Goal: Connect with others: Connect with other users

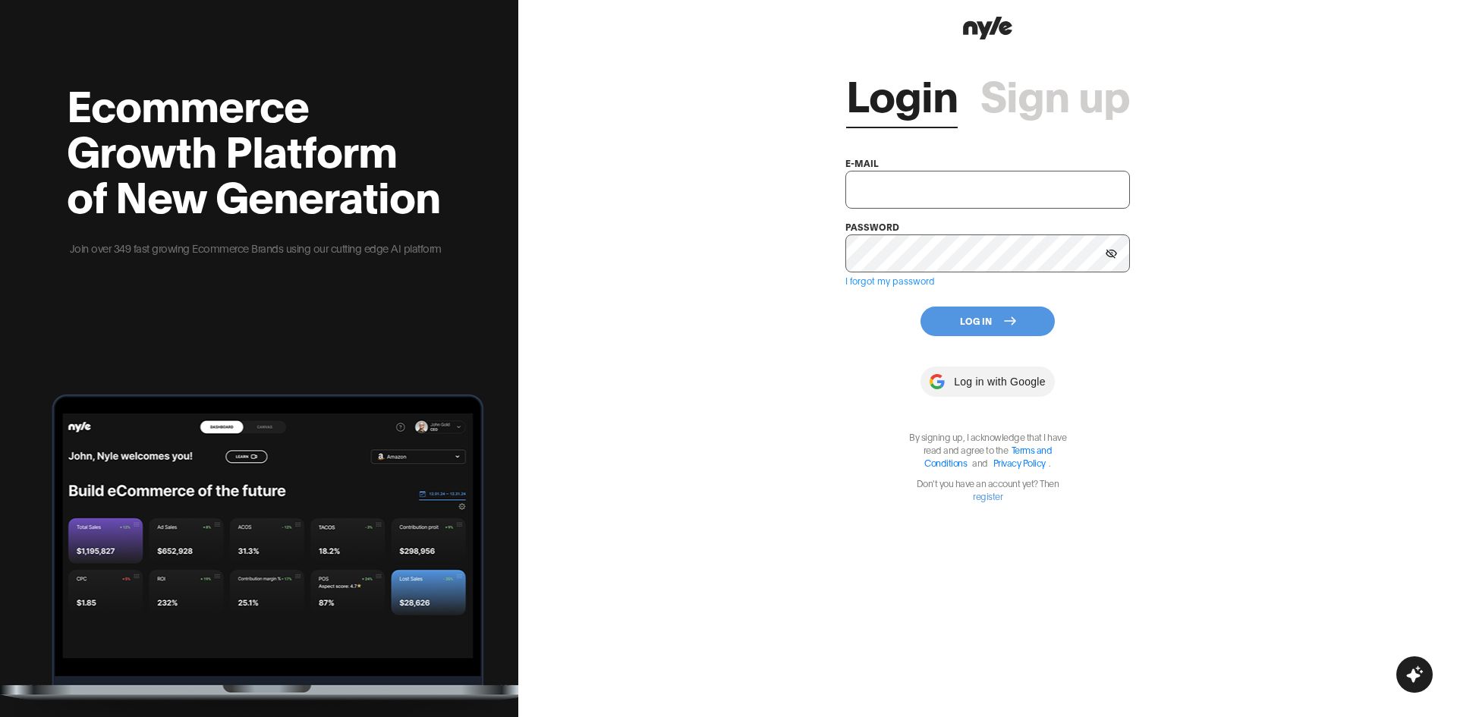
click at [936, 190] on input "text" at bounding box center [987, 190] width 284 height 38
type input "[EMAIL_ADDRESS][PERSON_NAME]"
click at [1038, 328] on button "Log In" at bounding box center [987, 321] width 134 height 30
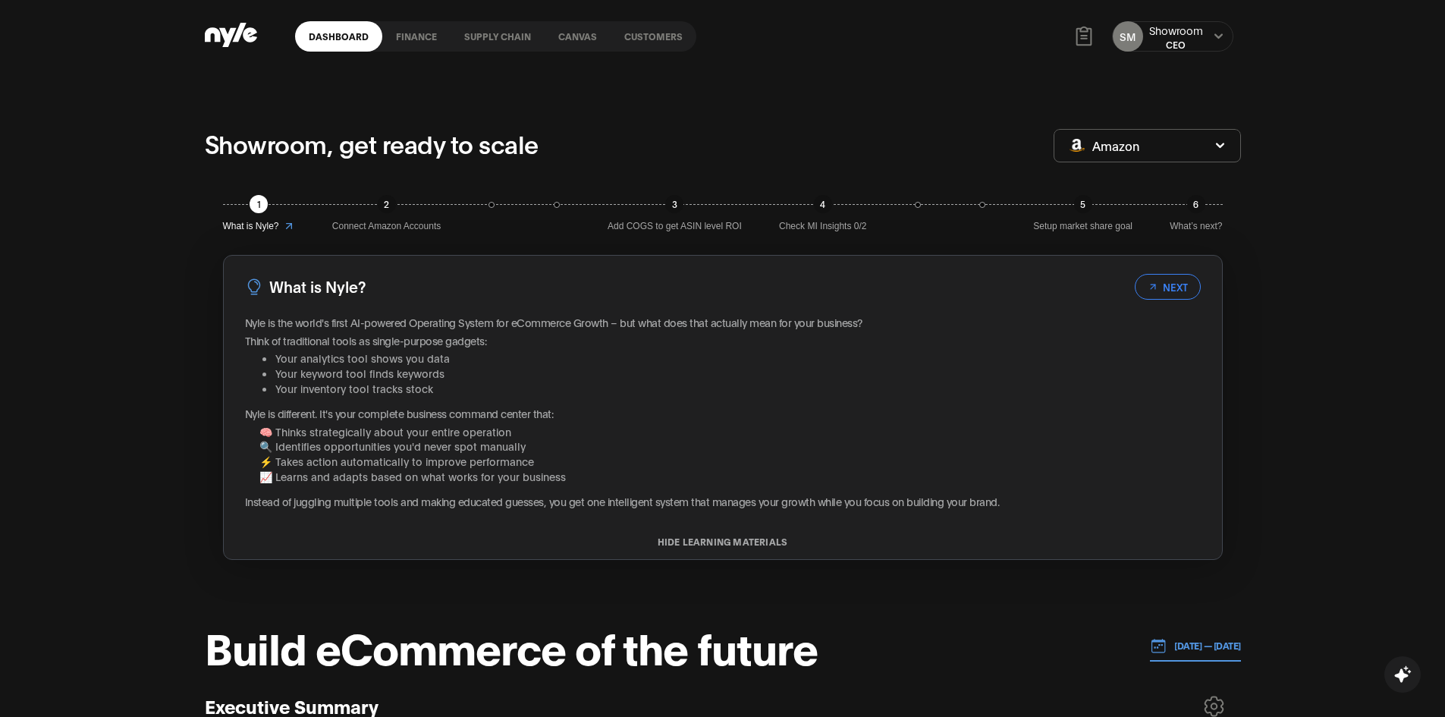
drag, startPoint x: 1199, startPoint y: 27, endPoint x: 1208, endPoint y: 26, distance: 8.5
click at [1199, 27] on div "Showroom" at bounding box center [1176, 30] width 54 height 15
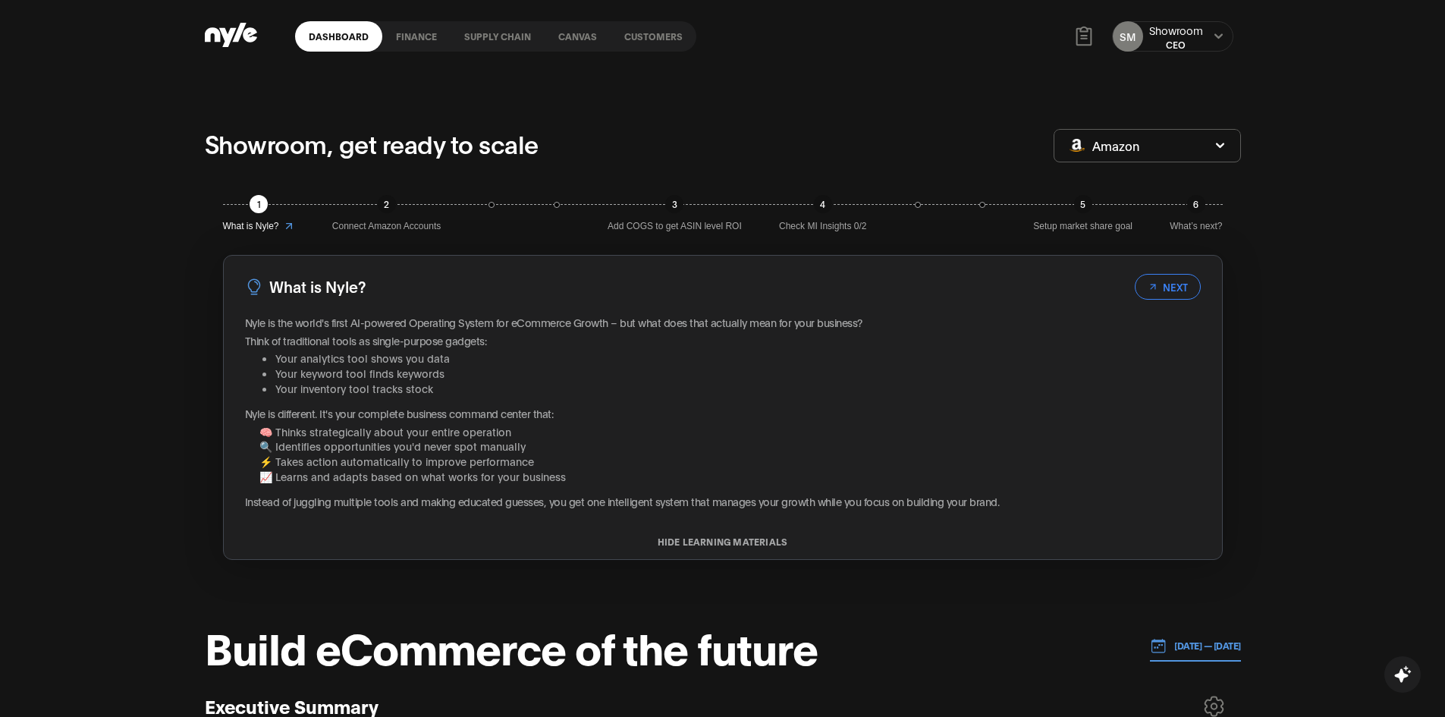
click at [1187, 146] on button "Amazon" at bounding box center [1147, 145] width 187 height 33
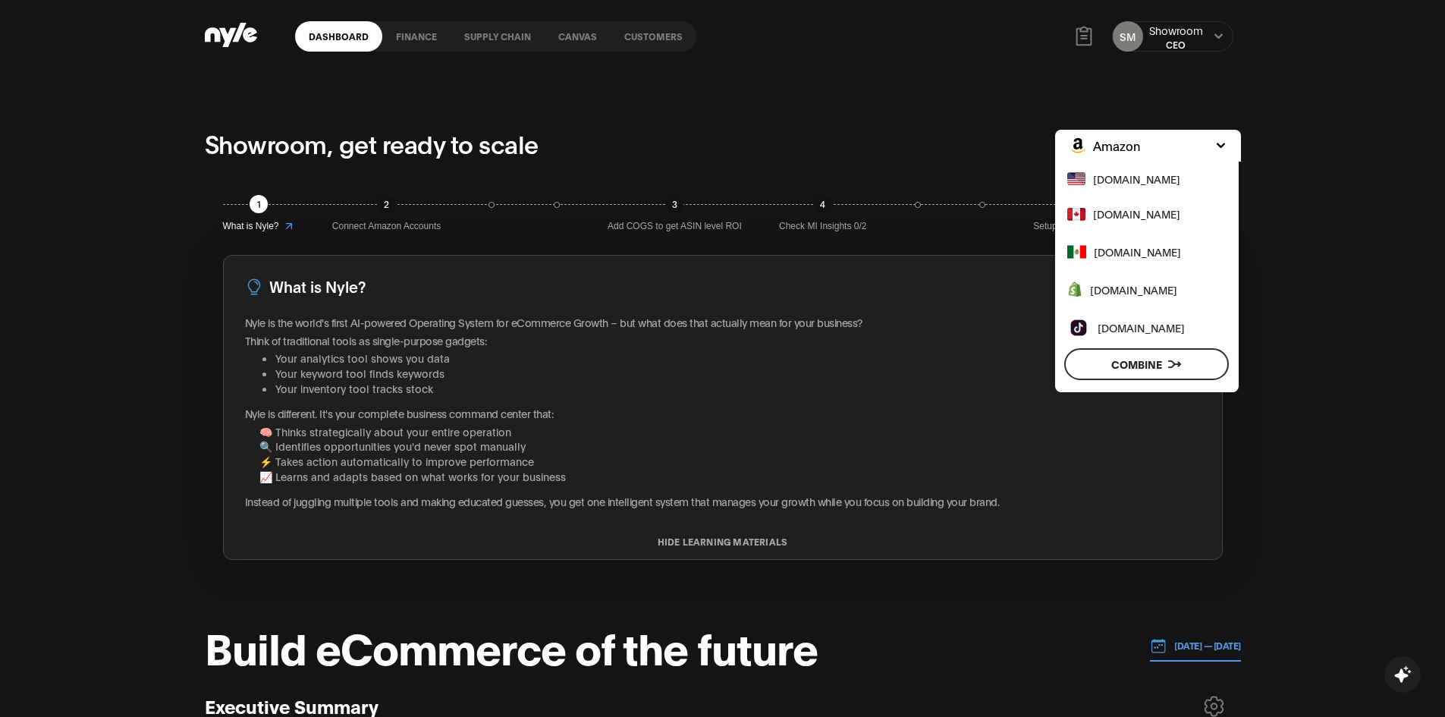
click at [1066, 55] on div "Dashboard finance Supply chain Canvas Customers SM Showroom CEO" at bounding box center [723, 36] width 1036 height 73
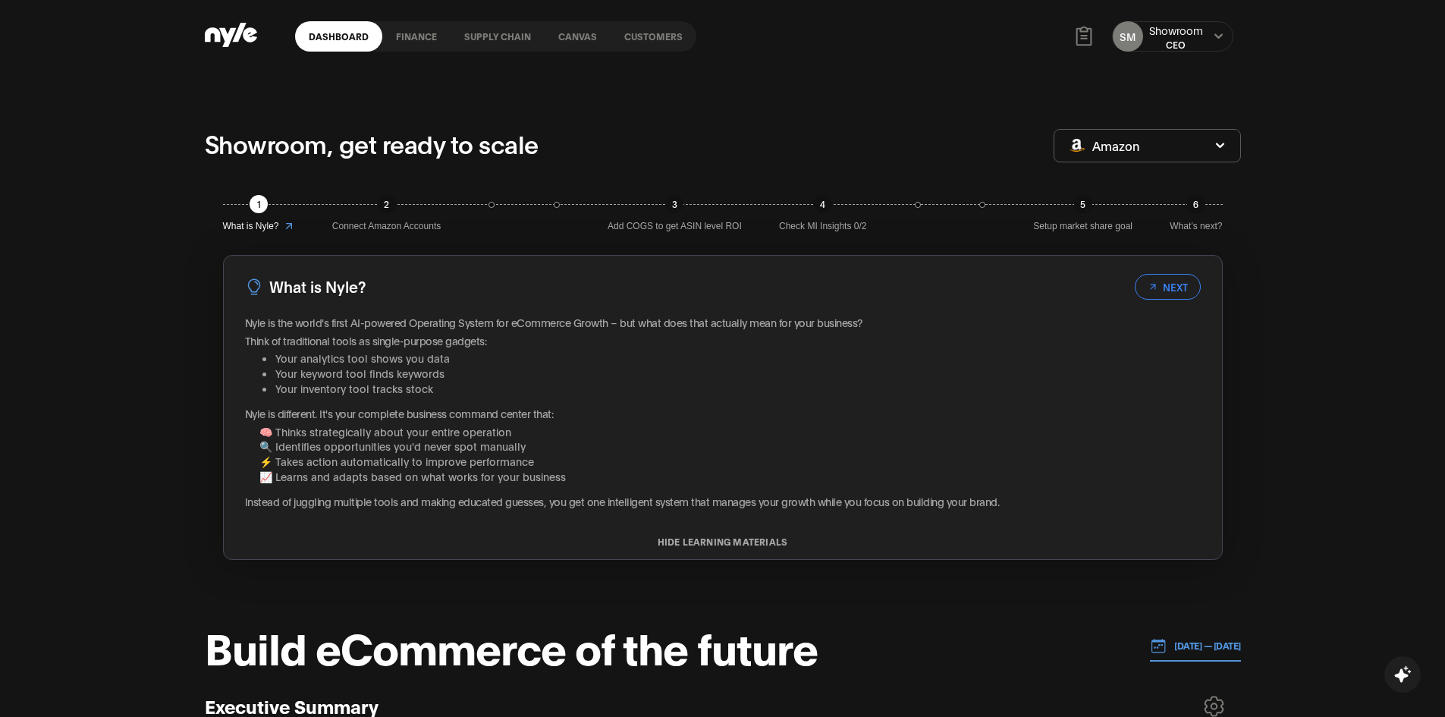
click at [1183, 41] on div "CEO" at bounding box center [1176, 44] width 54 height 13
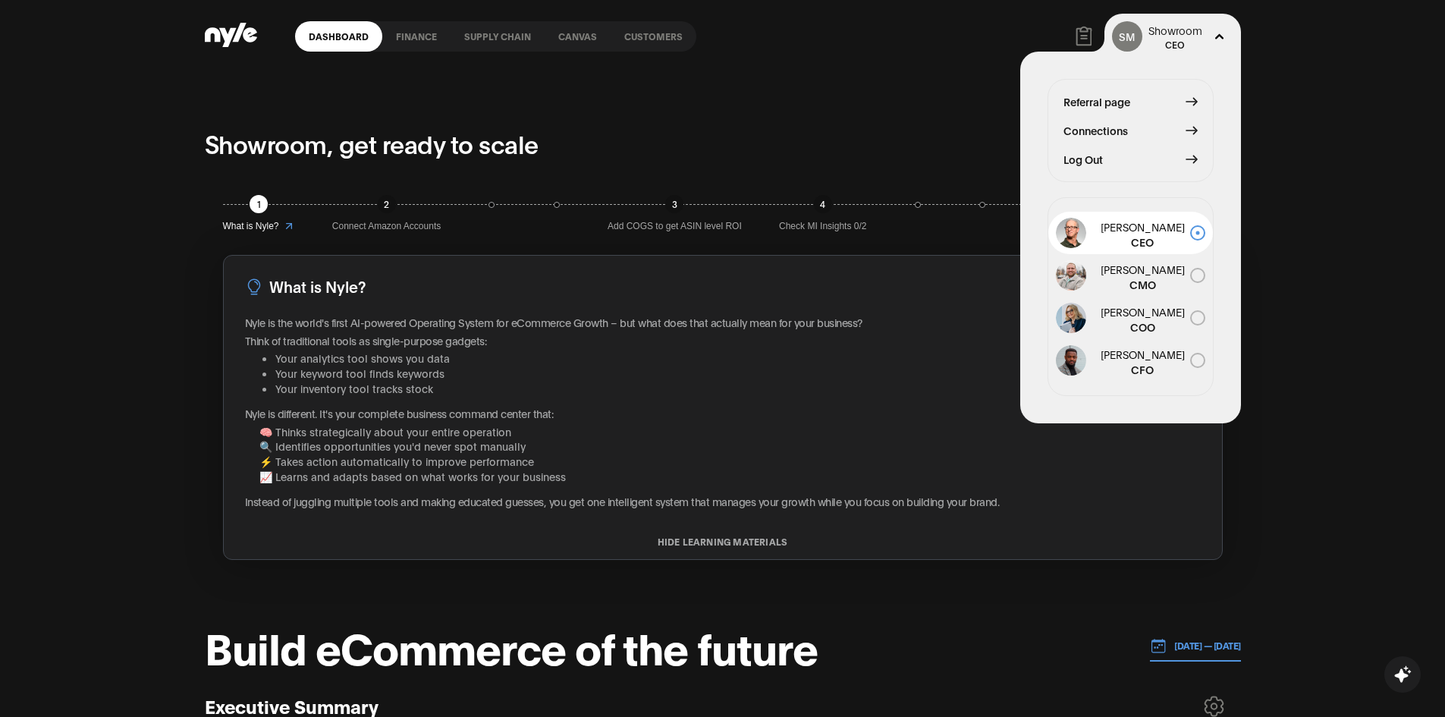
click at [1095, 134] on span "Connections" at bounding box center [1096, 130] width 64 height 17
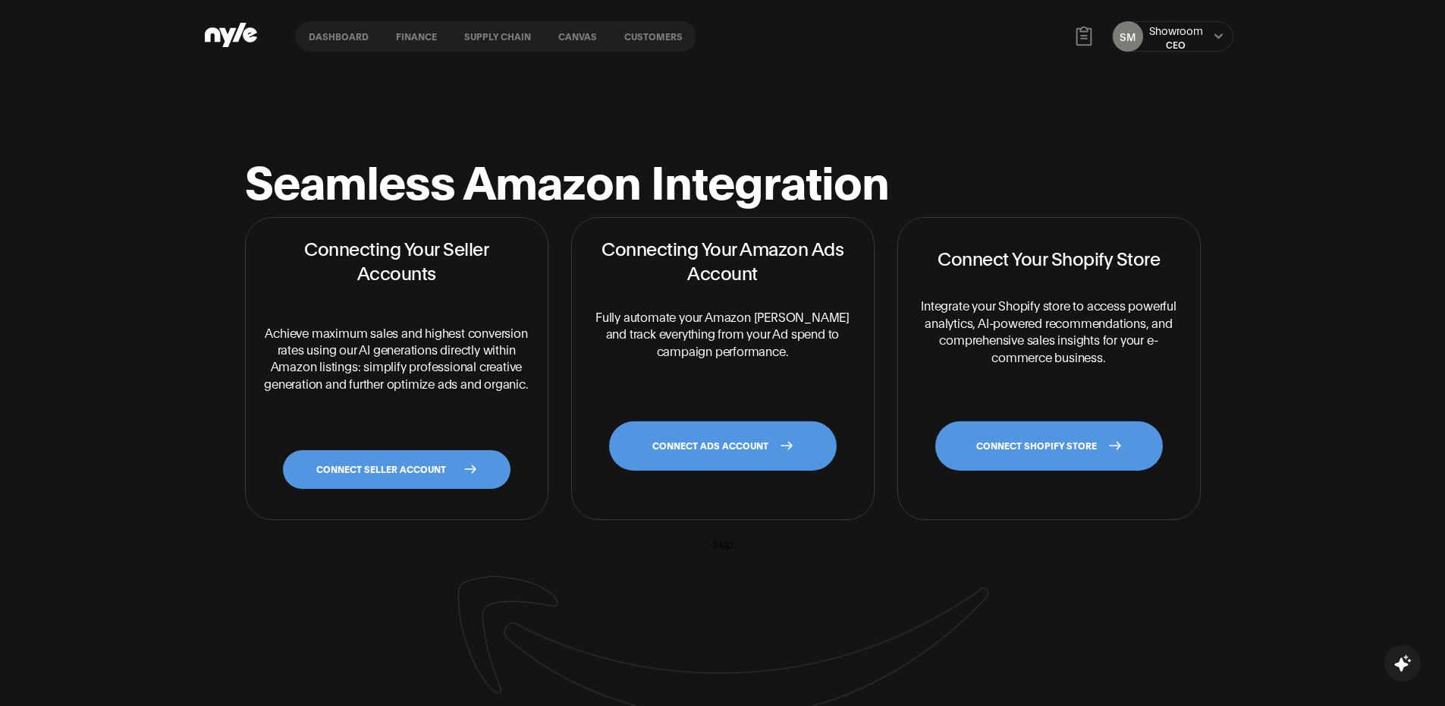
click at [1032, 451] on link "CONNECT SHOPIFY STORE" at bounding box center [1049, 445] width 228 height 49
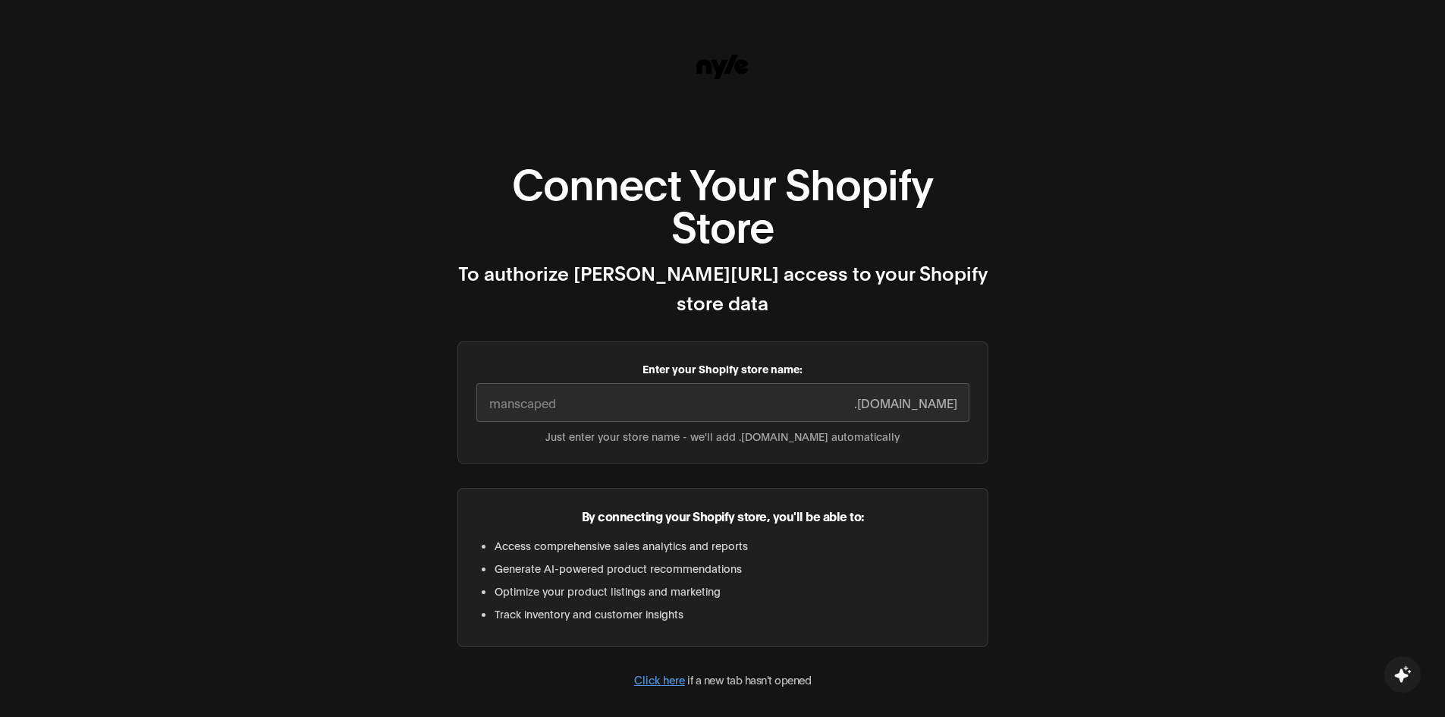
click at [658, 383] on input "Enter your Shopify store name:" at bounding box center [722, 402] width 493 height 39
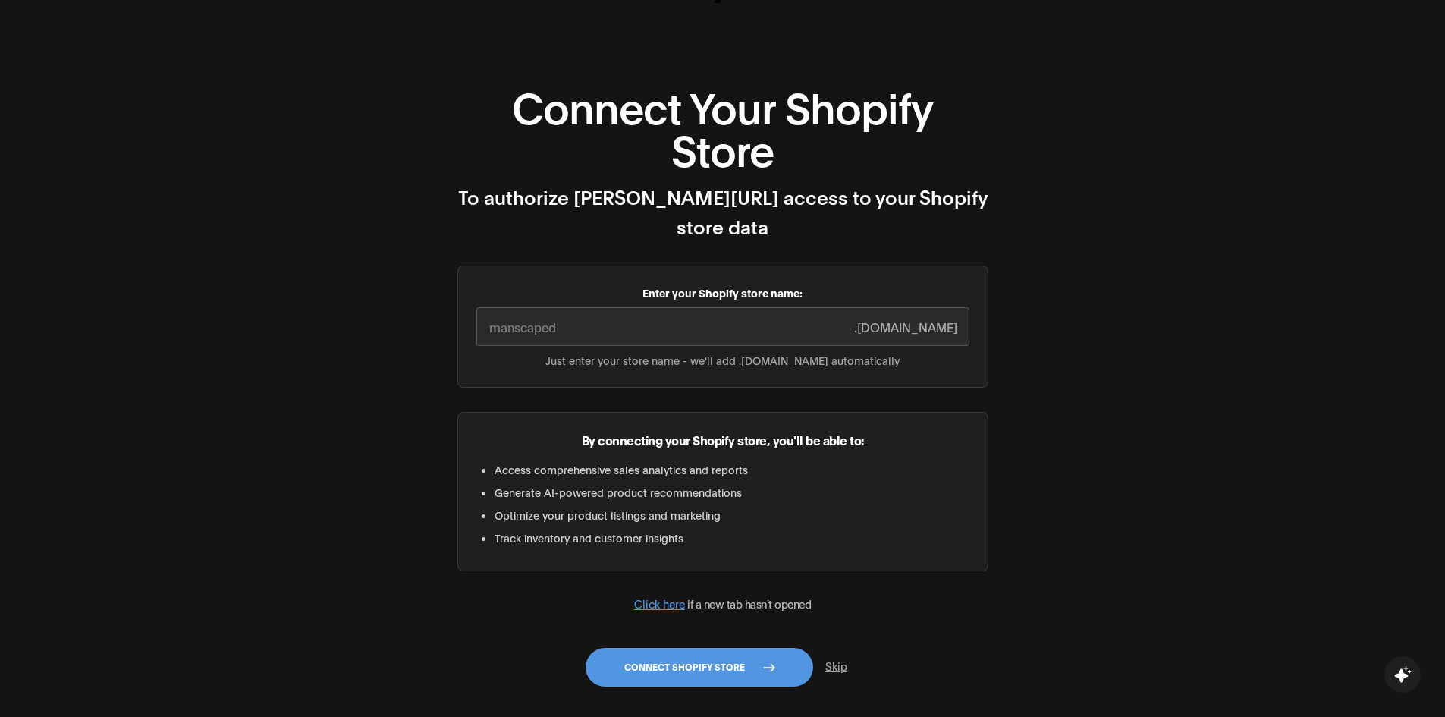
scroll to position [105, 0]
